Goal: Task Accomplishment & Management: Complete application form

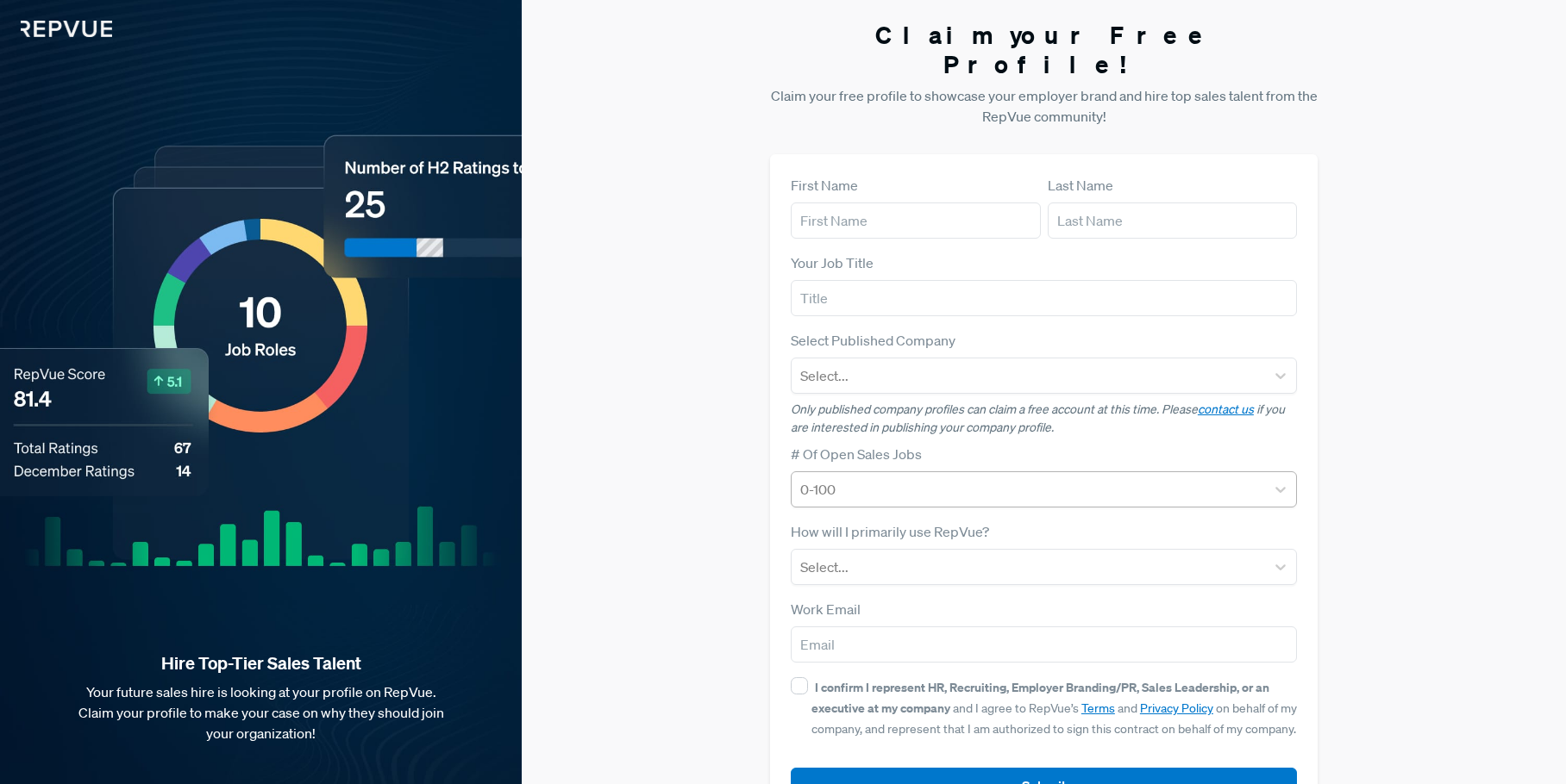
click at [990, 477] on div at bounding box center [1028, 489] width 457 height 24
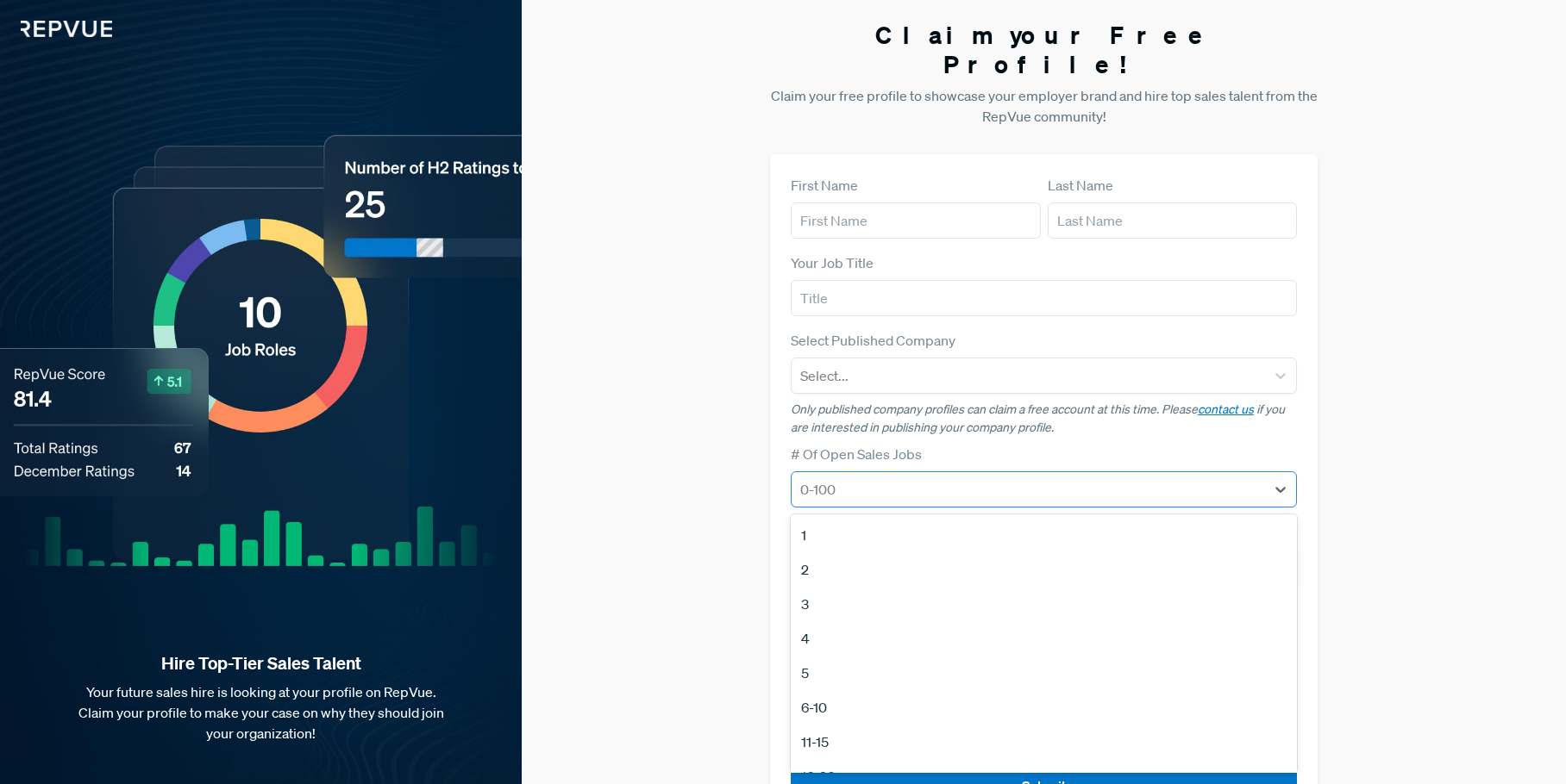
click at [990, 477] on div at bounding box center [1028, 489] width 457 height 24
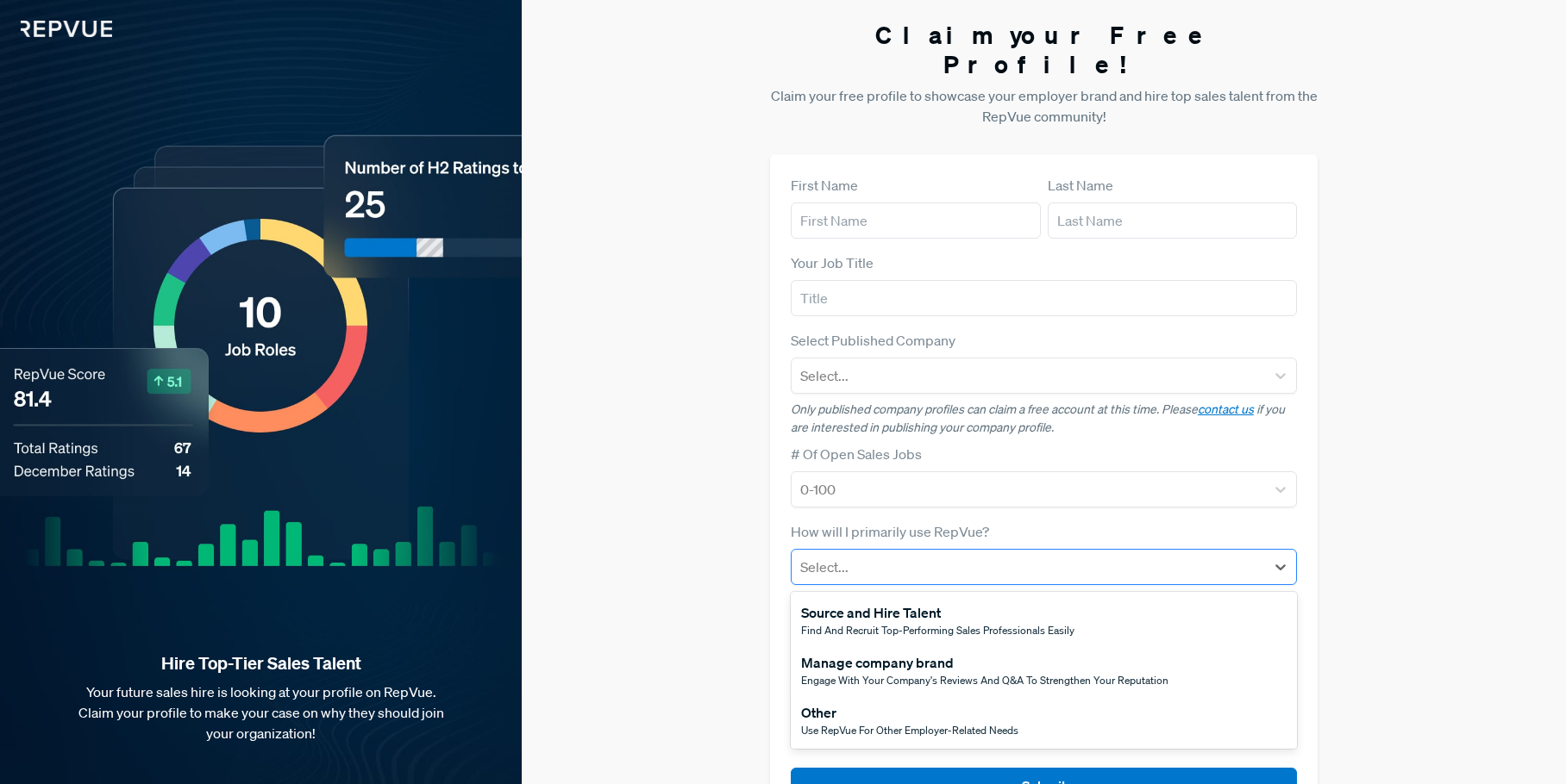
click at [971, 555] on div at bounding box center [1028, 567] width 457 height 24
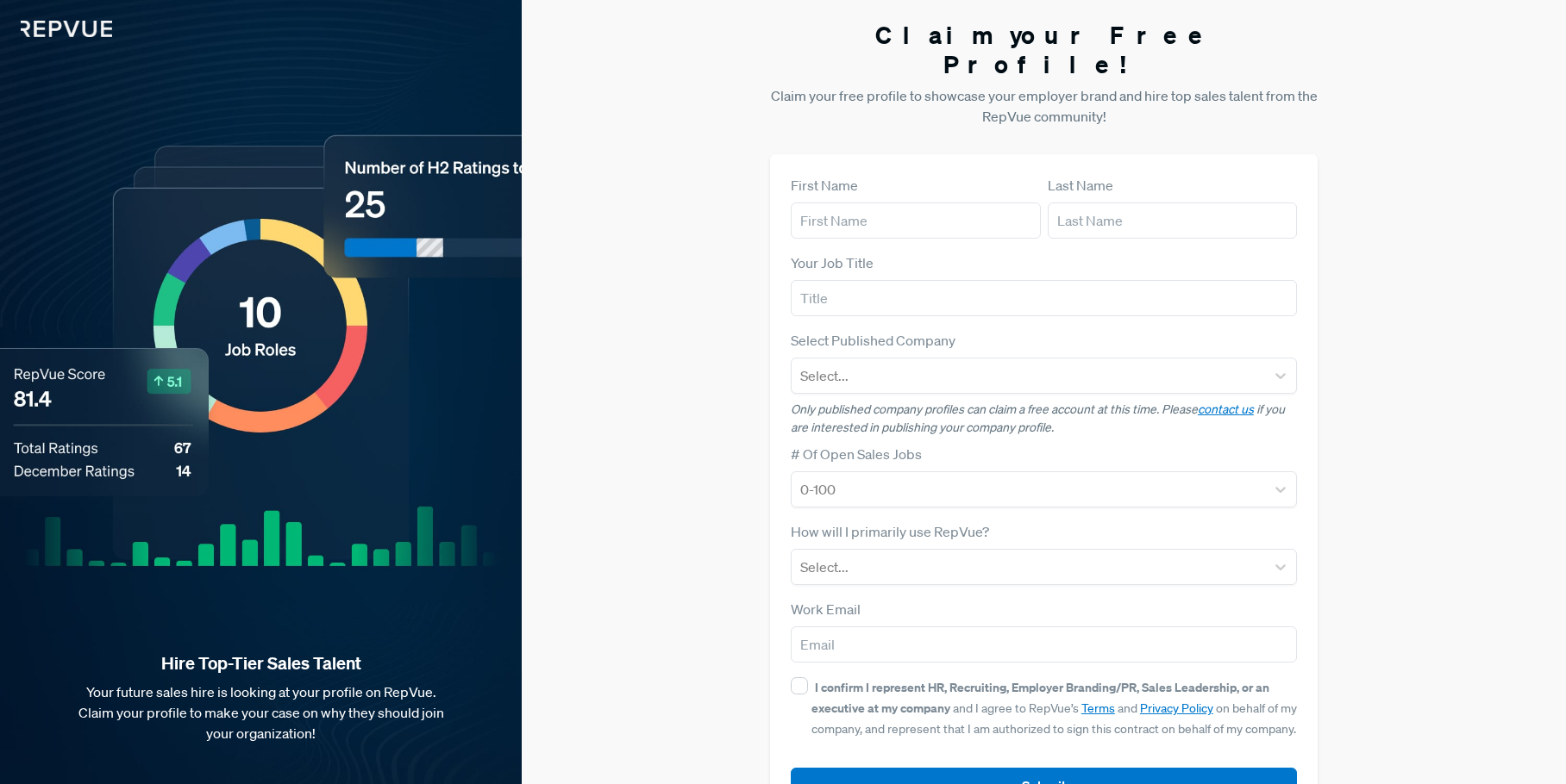
click at [1414, 500] on div "Claim your Free Profile! Claim your free profile to showcase your employer bran…" at bounding box center [1044, 423] width 1045 height 847
